Goal: Check status: Check status

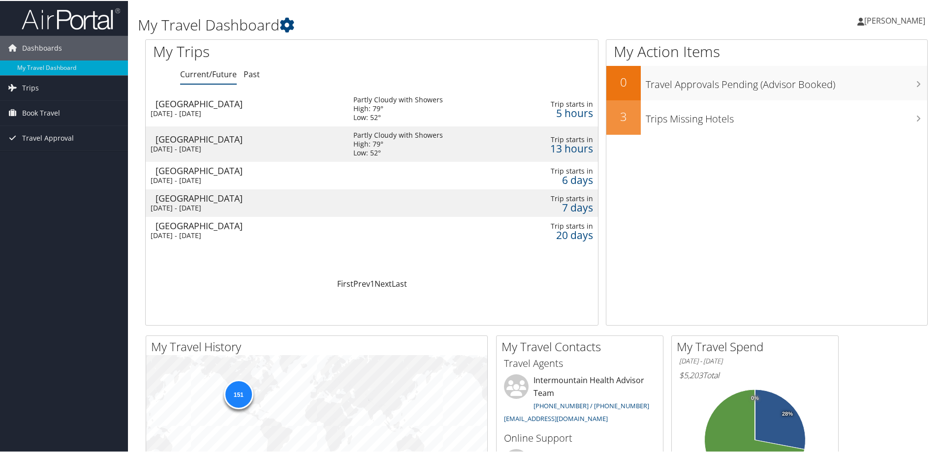
click at [216, 143] on td "Denver Tue 30 Sep 2025 - Thu 2 Oct 2025" at bounding box center [245, 143] width 198 height 35
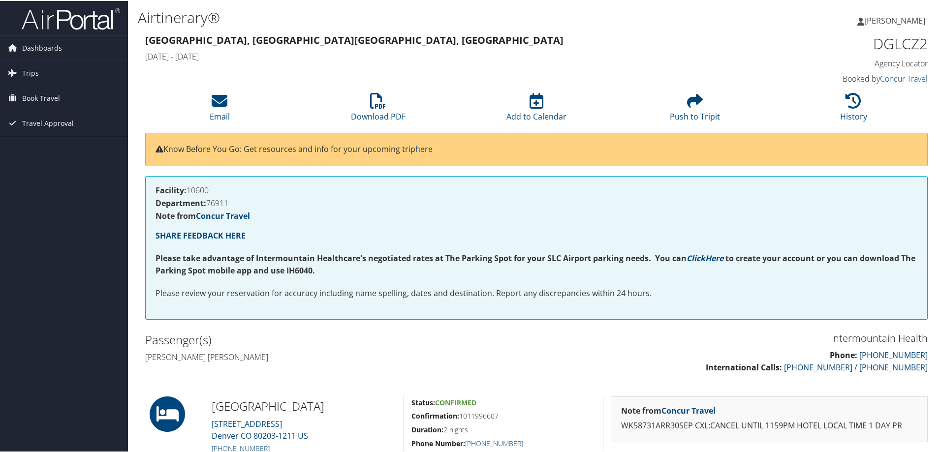
click at [47, 24] on img at bounding box center [71, 17] width 98 height 23
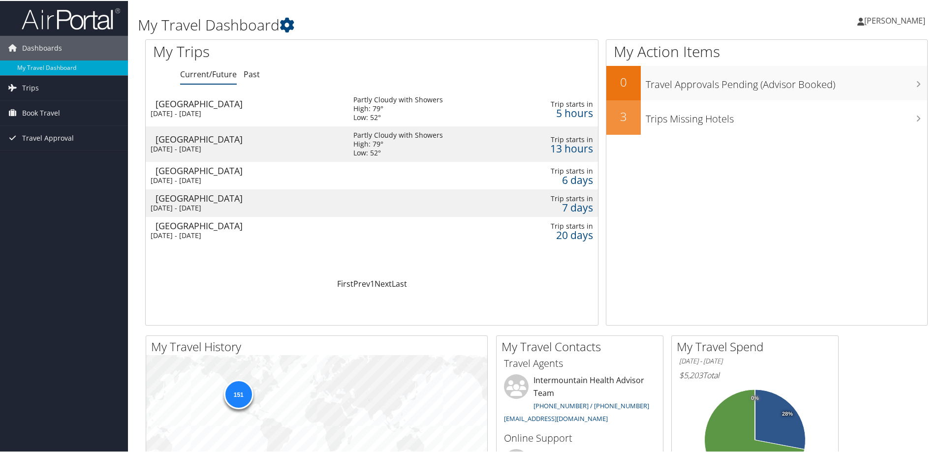
click at [323, 200] on div "[GEOGRAPHIC_DATA]" at bounding box center [250, 197] width 188 height 9
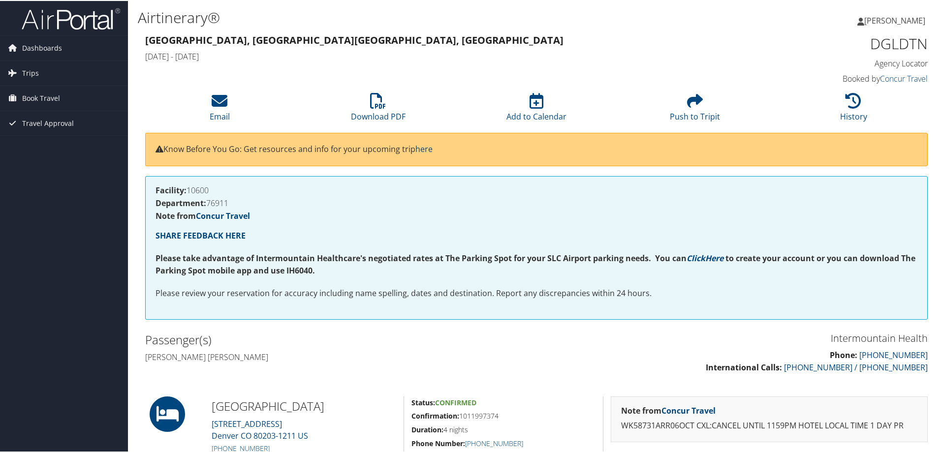
drag, startPoint x: 918, startPoint y: 199, endPoint x: 919, endPoint y: 206, distance: 7.0
click at [919, 206] on div "Facility: 10600 Department: 76911 Note from Concur Travel SHARE FEEDBACK HERE P…" at bounding box center [536, 247] width 783 height 144
click at [32, 22] on img at bounding box center [71, 17] width 98 height 23
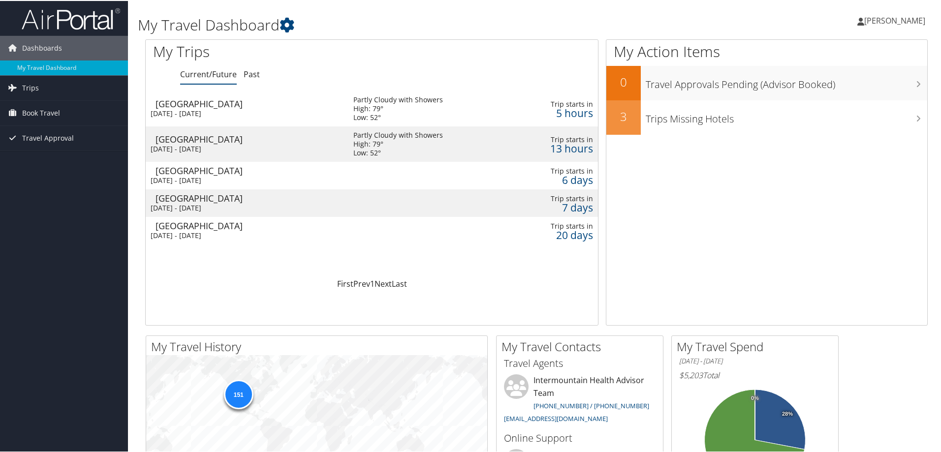
click at [211, 179] on div "Mon 6 Oct 2025 - Fri 10 Oct 2025" at bounding box center [245, 179] width 188 height 9
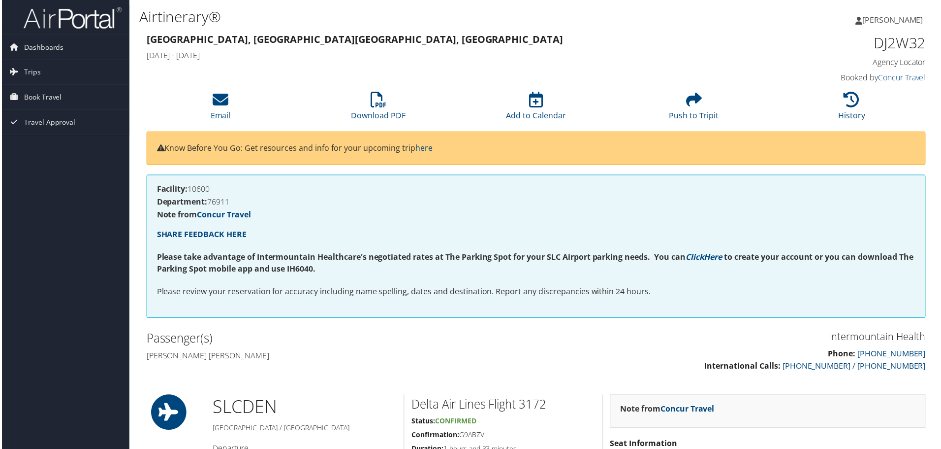
click at [68, 24] on img at bounding box center [71, 17] width 98 height 23
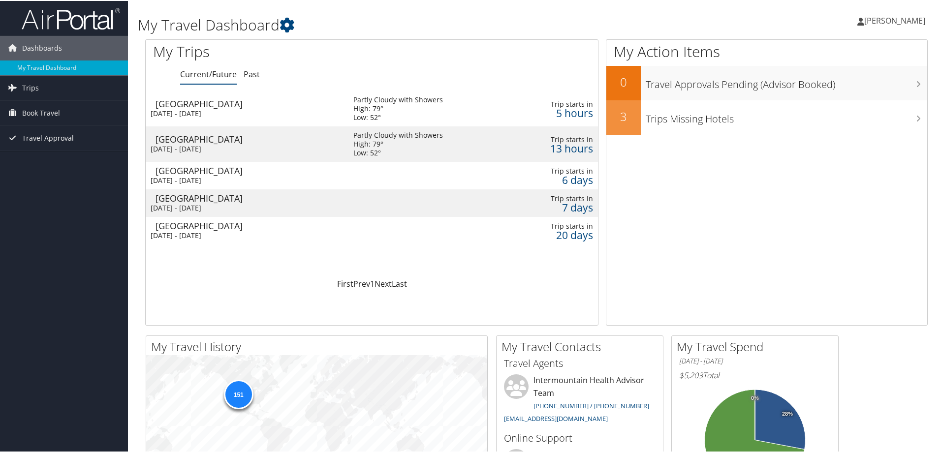
click at [223, 101] on div "[GEOGRAPHIC_DATA]" at bounding box center [250, 102] width 188 height 9
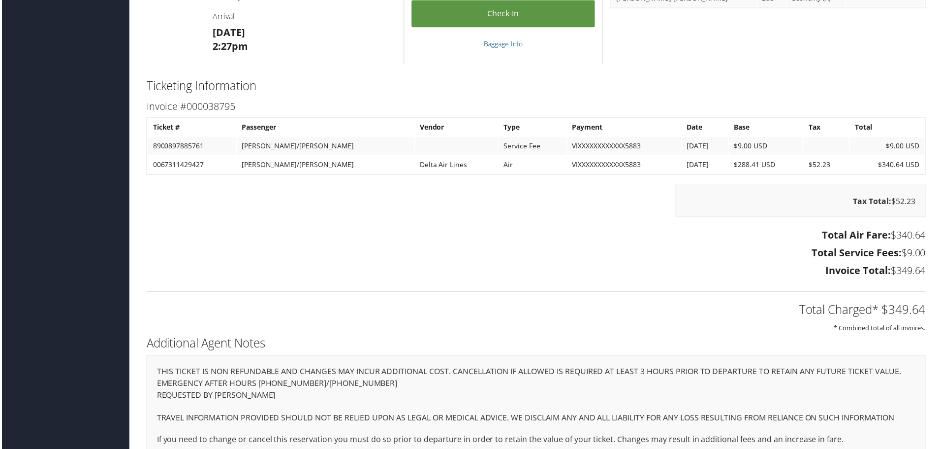
scroll to position [762, 0]
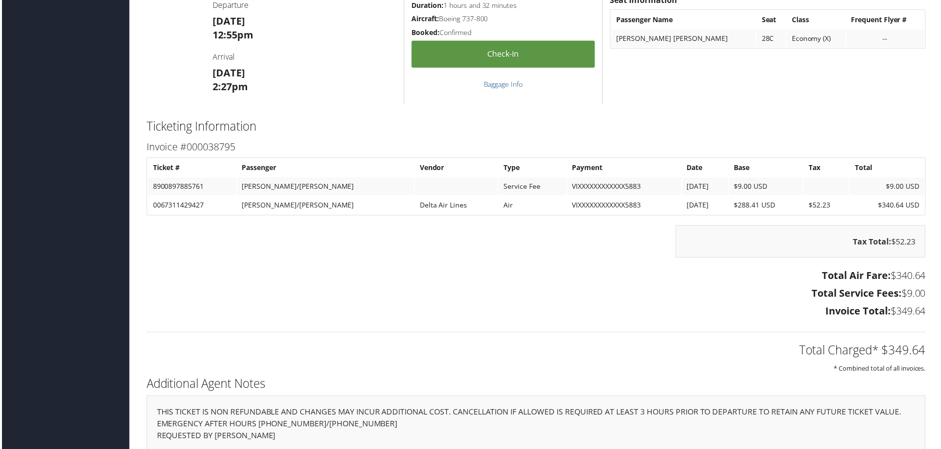
drag, startPoint x: 927, startPoint y: 371, endPoint x: 925, endPoint y: 311, distance: 60.1
click at [925, 311] on div "Ticketing Information Invoice #000038795 Ticket # Passenger Vendor Type Payment…" at bounding box center [537, 246] width 798 height 258
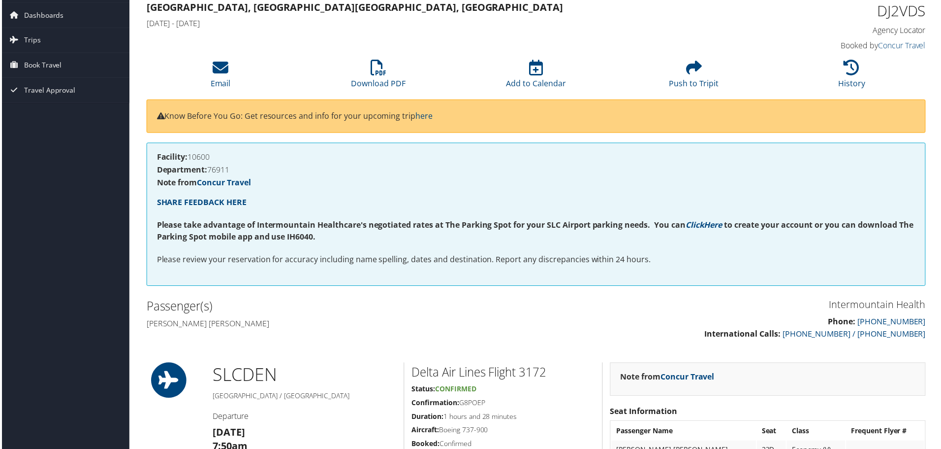
scroll to position [0, 0]
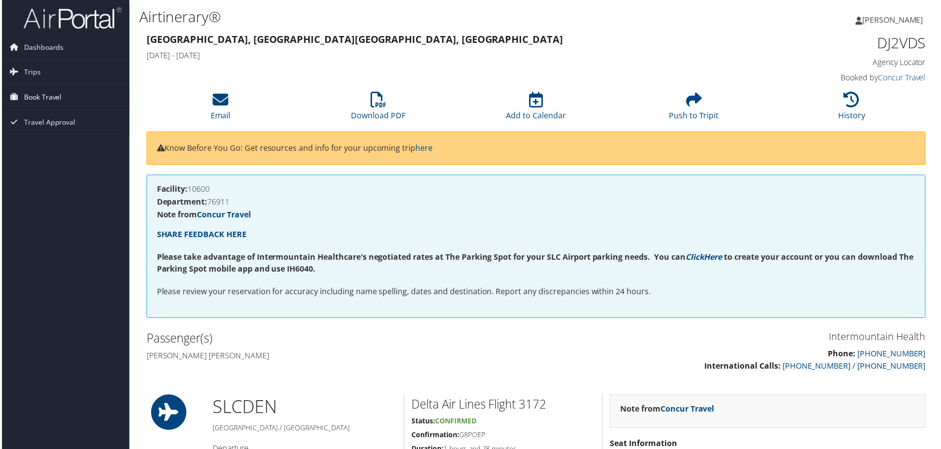
click at [40, 94] on span "Book Travel" at bounding box center [41, 97] width 38 height 25
click at [41, 143] on link "Book/Manage Online Trips" at bounding box center [64, 146] width 128 height 15
